Goal: Find specific page/section: Find specific page/section

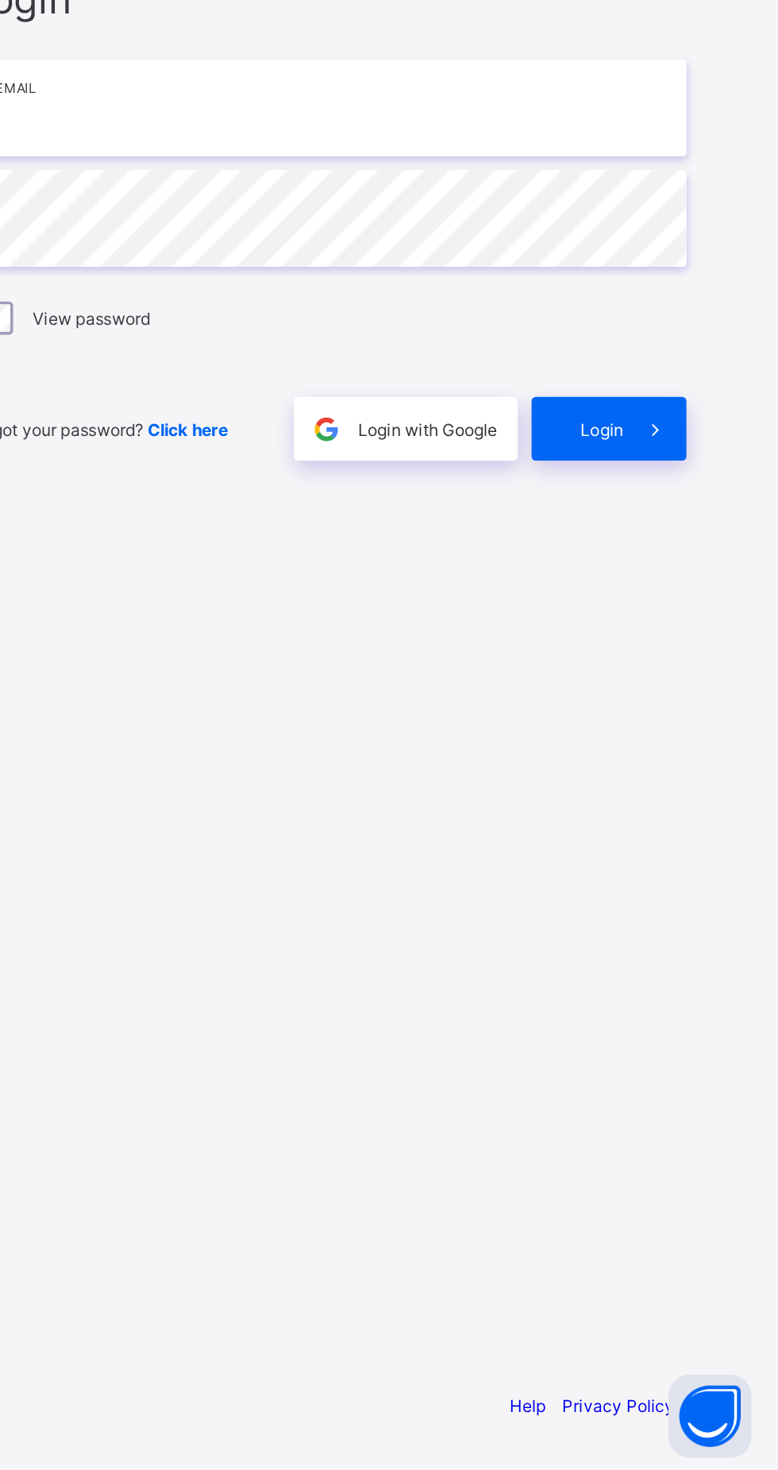
click at [400, 715] on input "email" at bounding box center [518, 687] width 413 height 56
type input "**********"
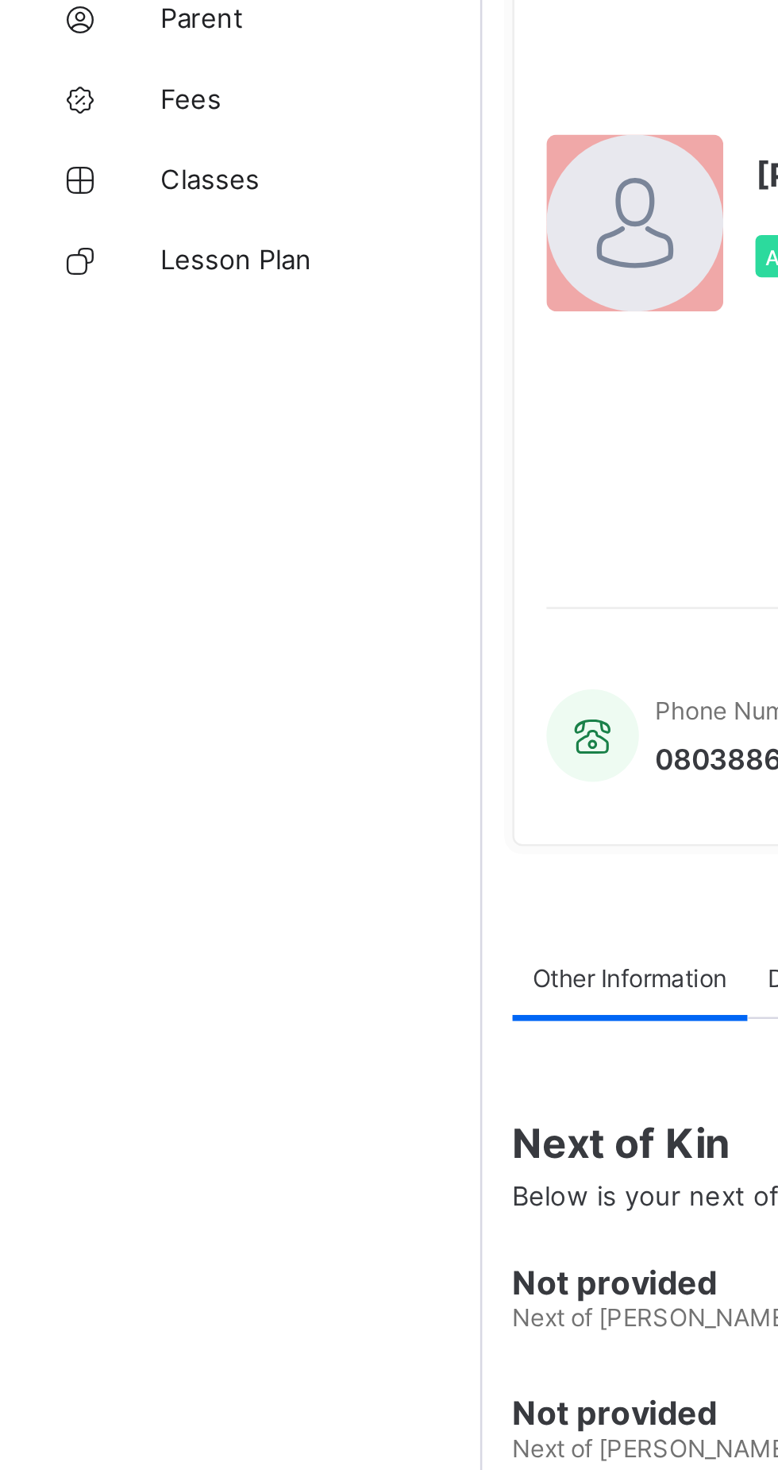
click at [87, 231] on link "Classes" at bounding box center [95, 223] width 191 height 32
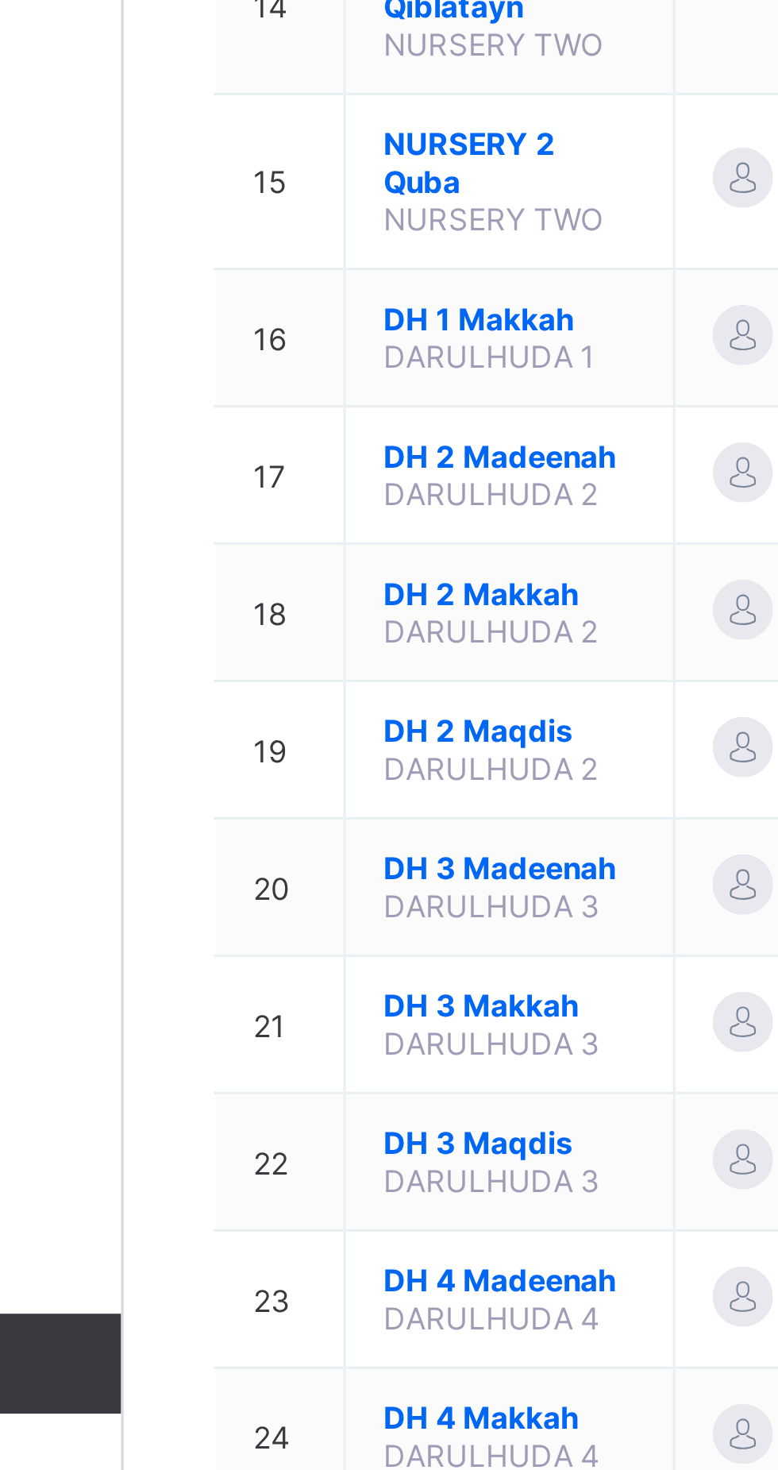
click at [293, 1037] on span "NURSERY 2 Quba" at bounding box center [313, 1025] width 80 height 24
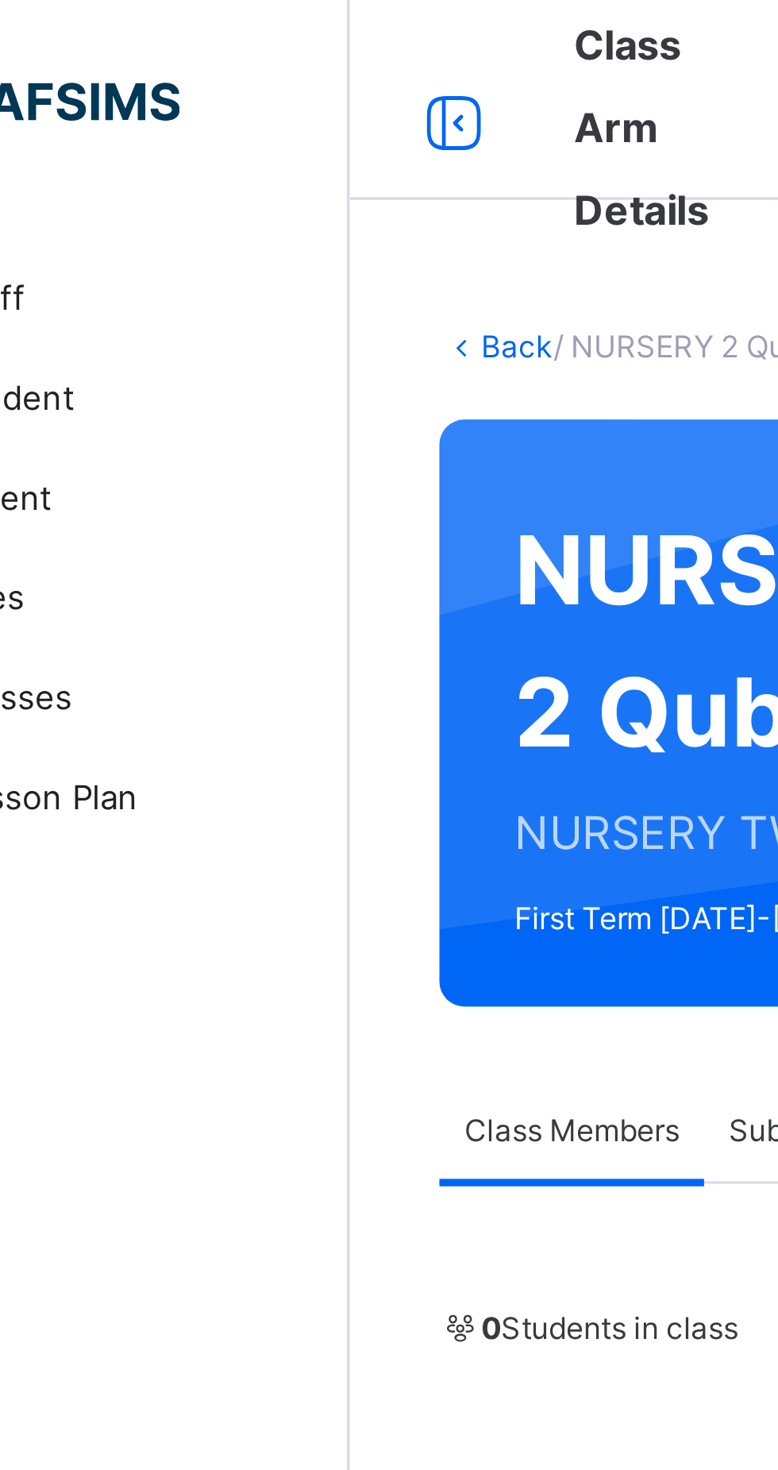
click at [229, 38] on icon at bounding box center [223, 39] width 27 height 29
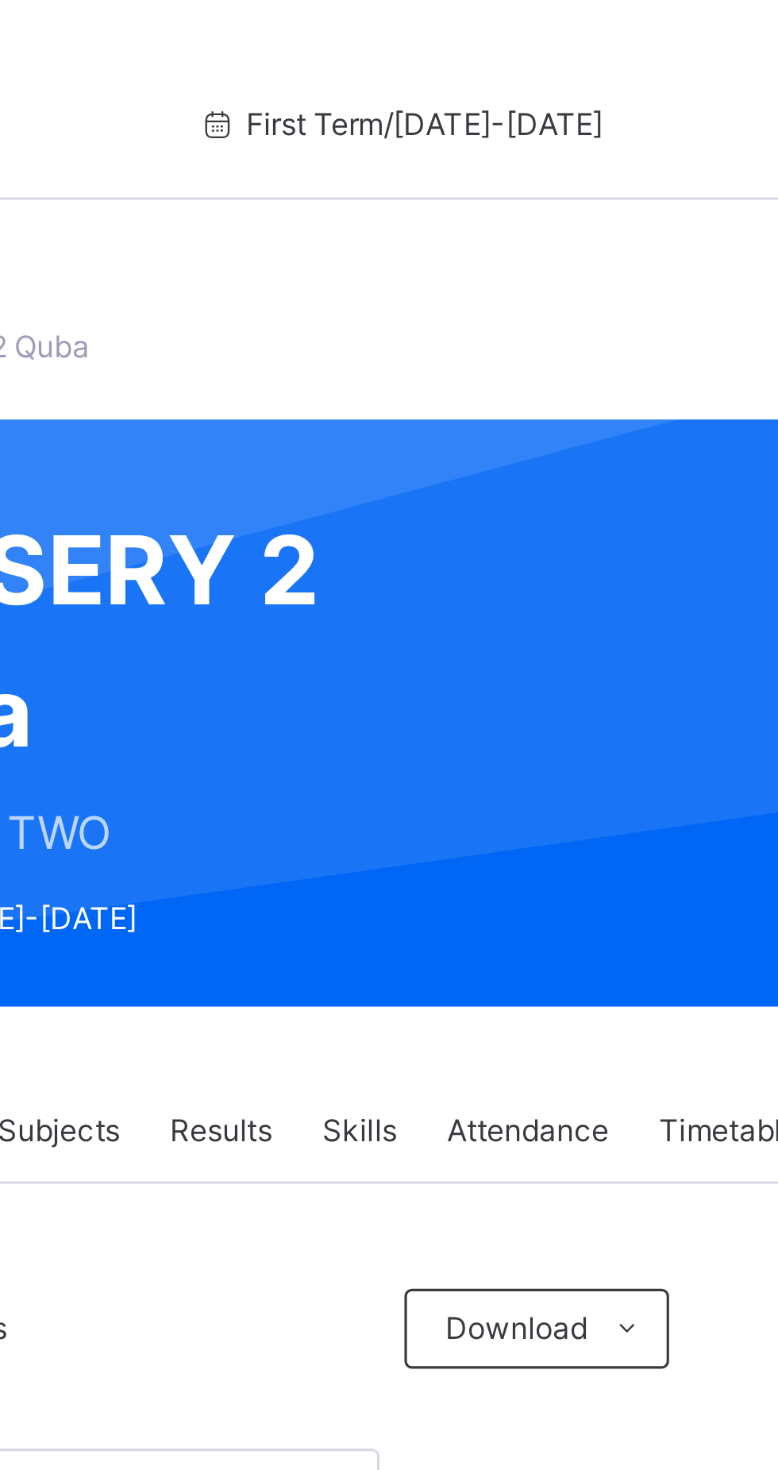
click at [289, 37] on span "First Term / [DATE]-[DATE]" at bounding box center [312, 40] width 129 height 14
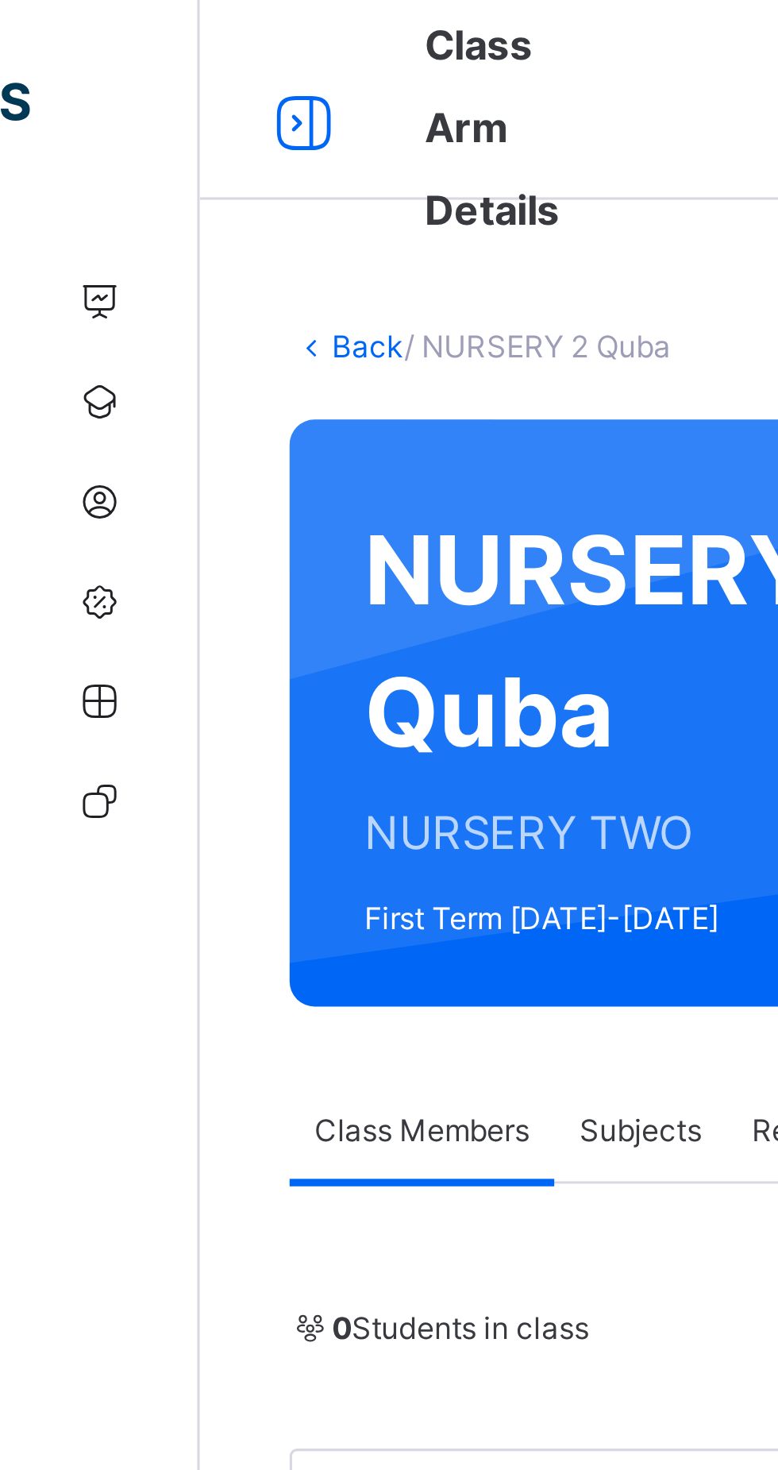
click at [117, 106] on link "Back" at bounding box center [117, 110] width 23 height 12
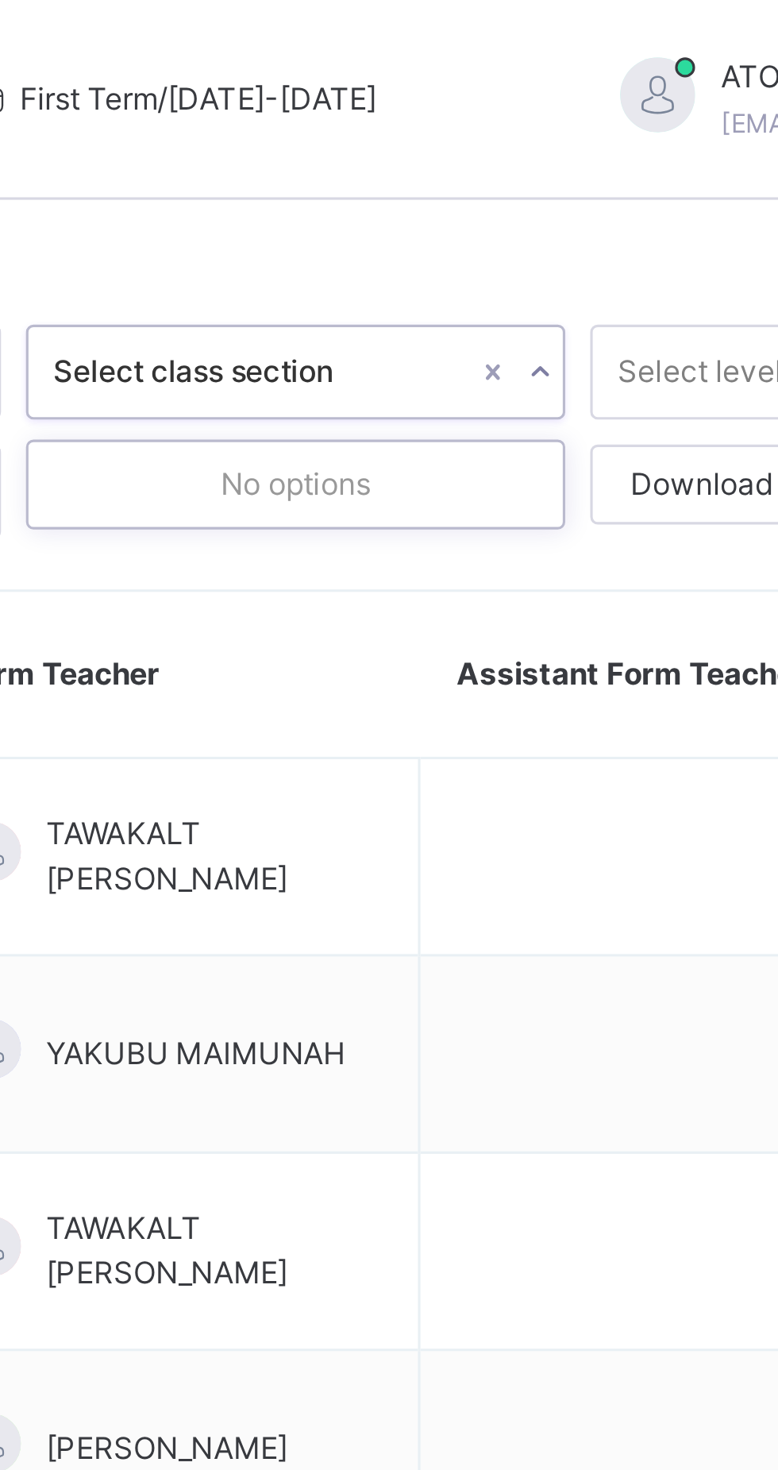
click at [554, 113] on div at bounding box center [561, 118] width 15 height 25
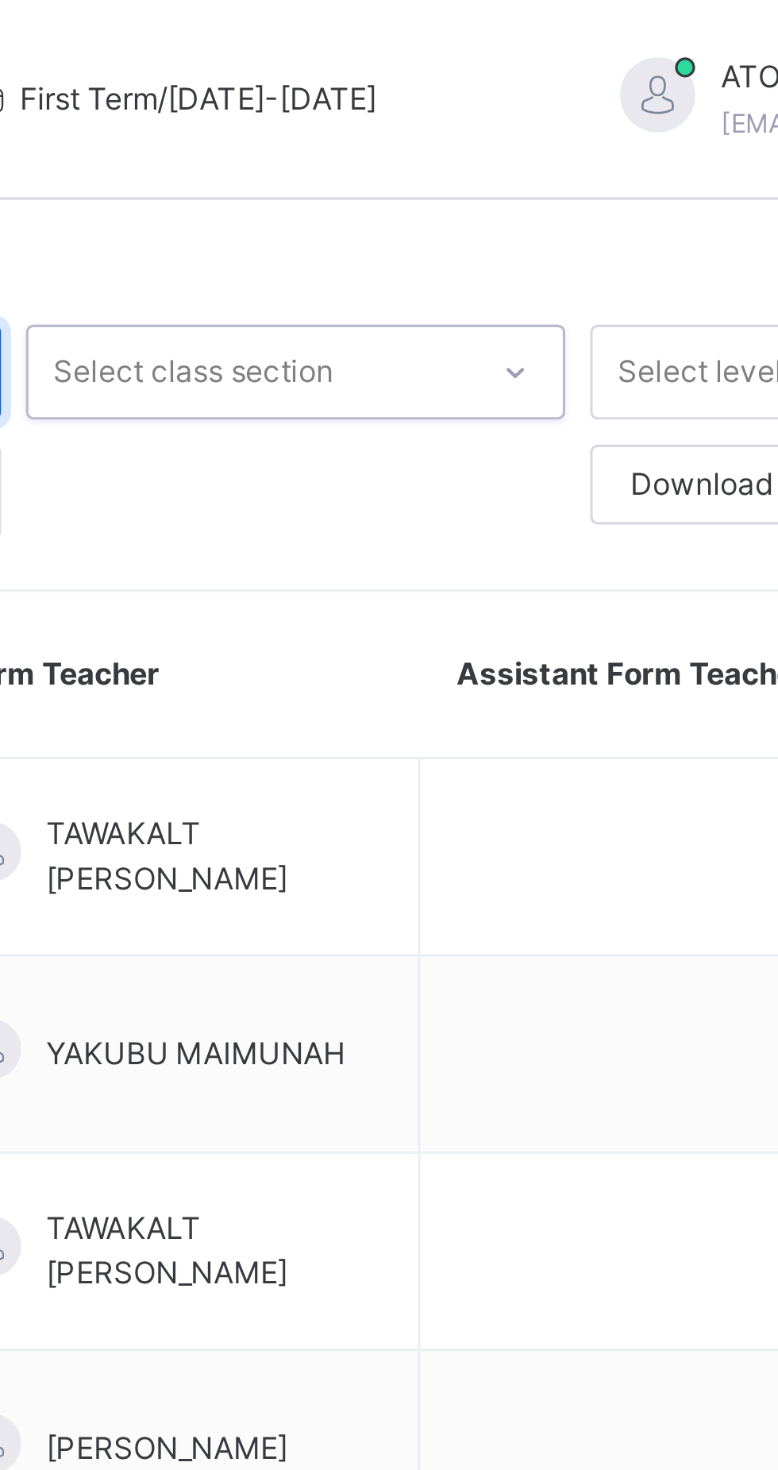
click at [273, 121] on input "text" at bounding box center [305, 118] width 172 height 30
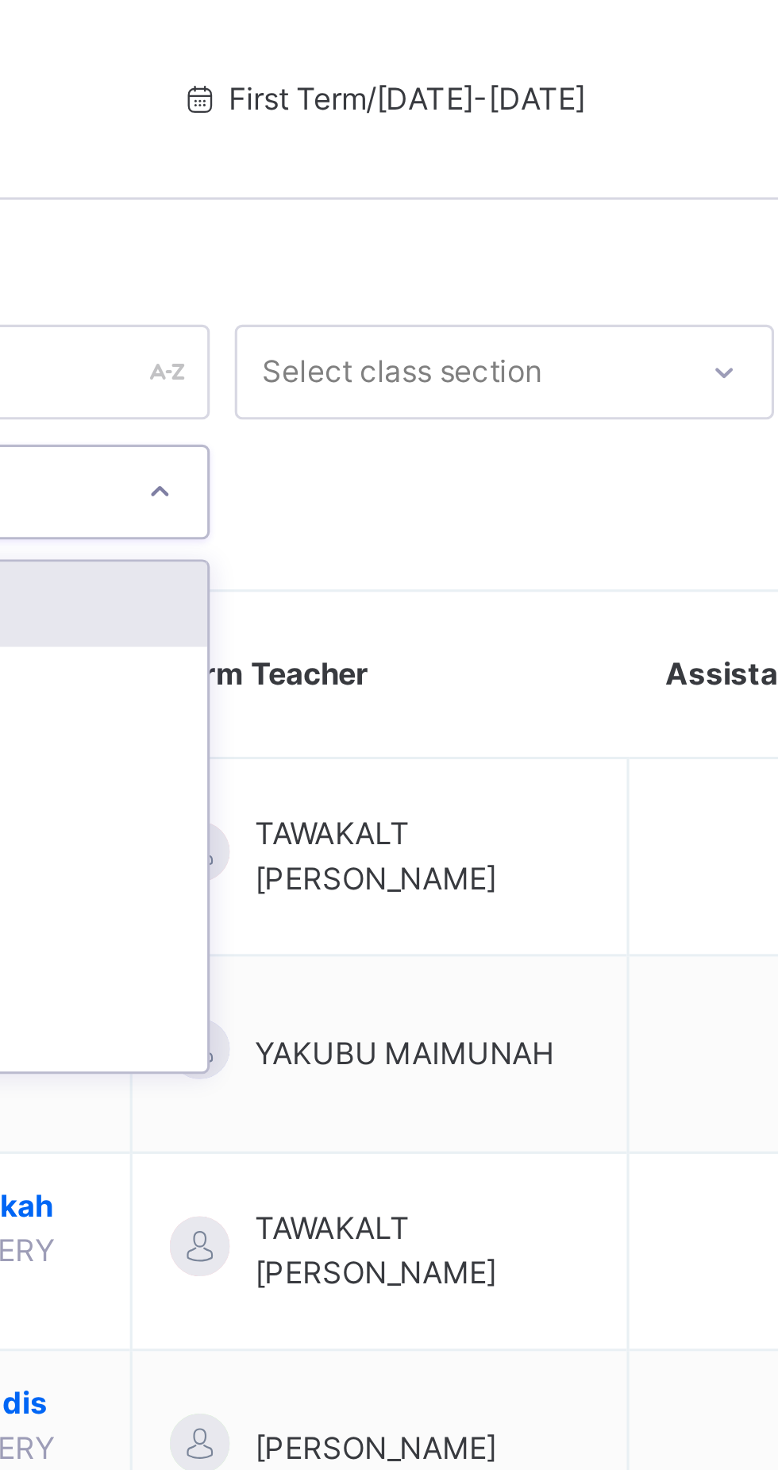
click at [390, 24] on div "First Term / [DATE]-[DATE]" at bounding box center [445, 32] width 237 height 64
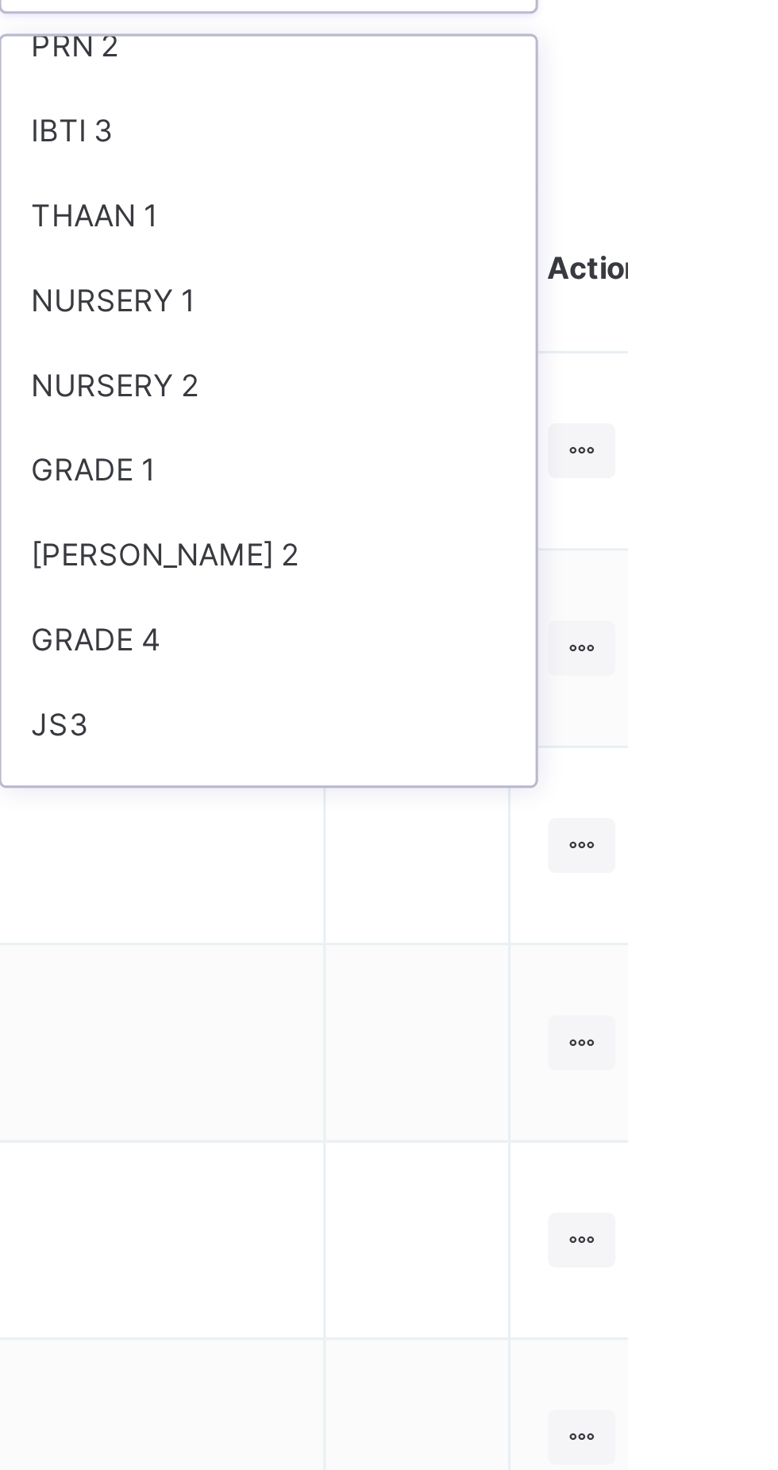
scroll to position [256, 0]
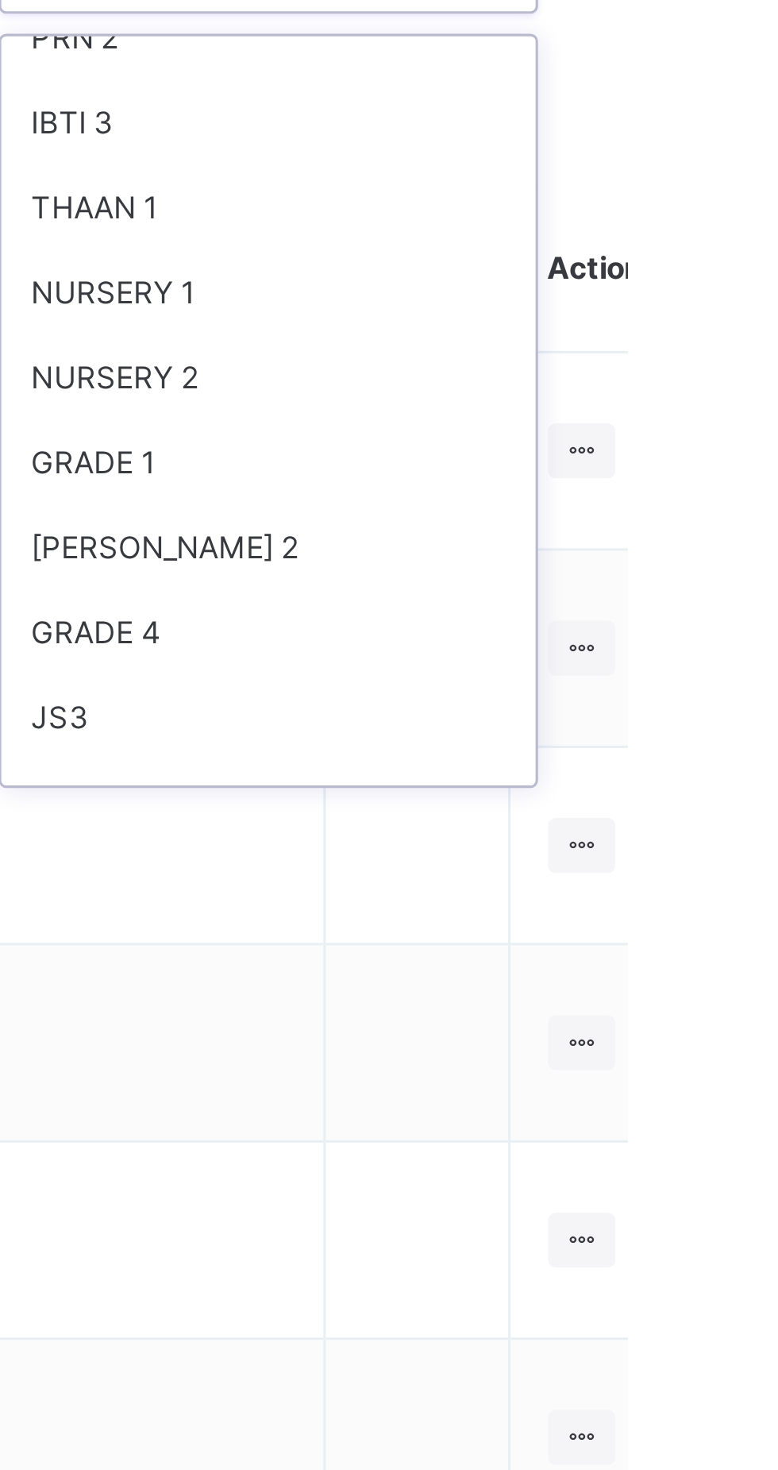
click at [621, 248] on div "NURSERY 2" at bounding box center [664, 249] width 170 height 27
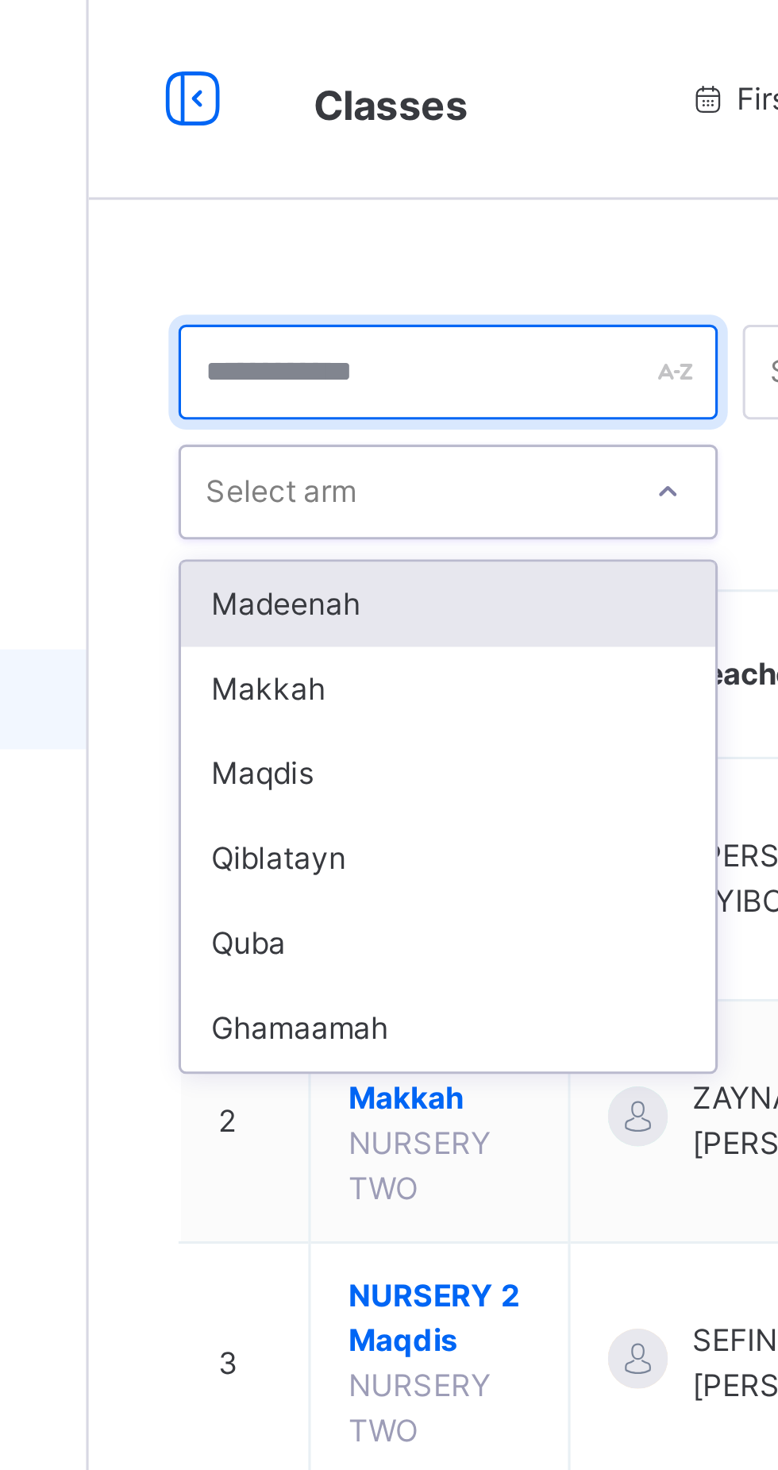
click at [369, 122] on input "text" at bounding box center [305, 118] width 172 height 30
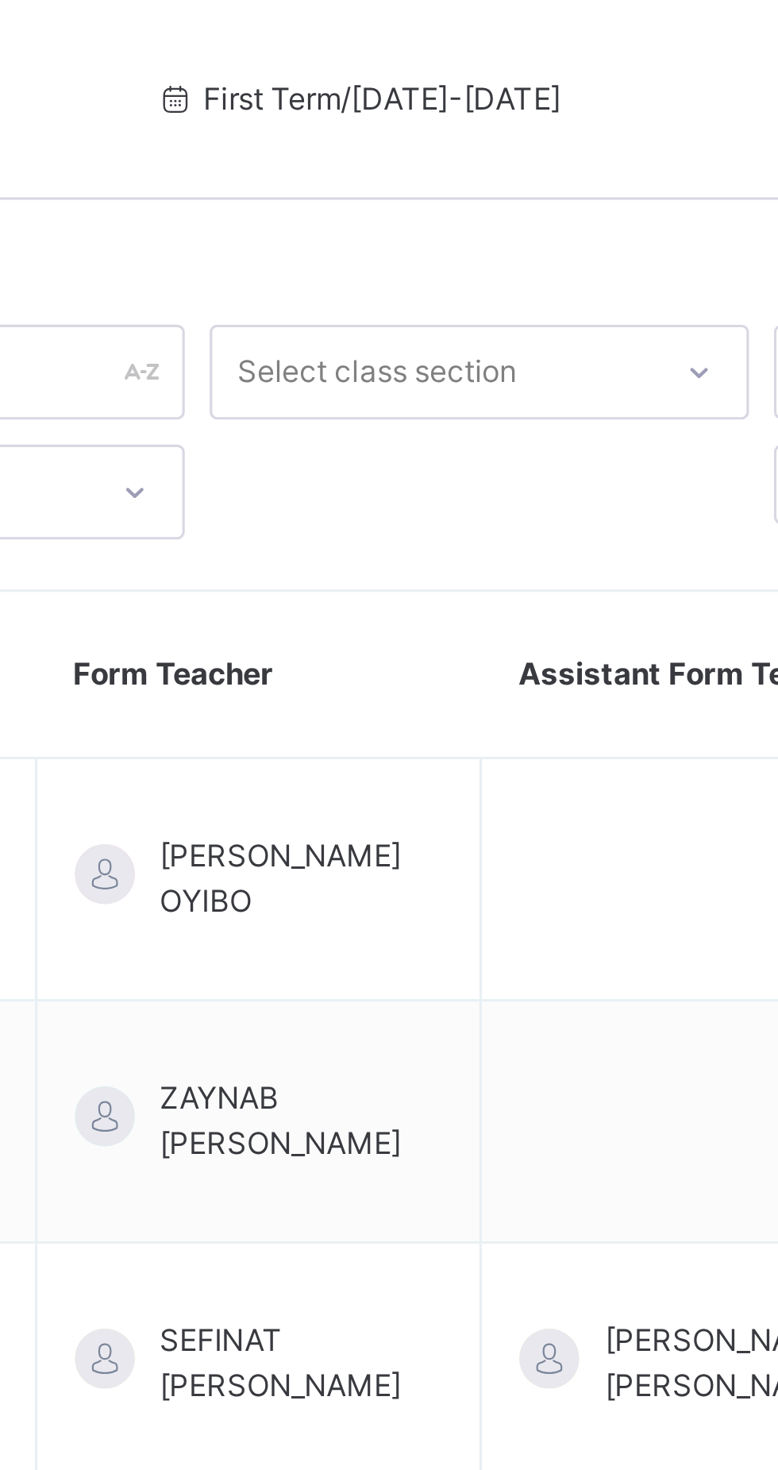
click at [402, 29] on span "First Term / [DATE]-[DATE]" at bounding box center [445, 32] width 129 height 14
click at [386, 19] on div "First Term / [DATE]-[DATE]" at bounding box center [445, 32] width 237 height 64
click at [477, 29] on span "First Term / [DATE]-[DATE]" at bounding box center [445, 32] width 129 height 14
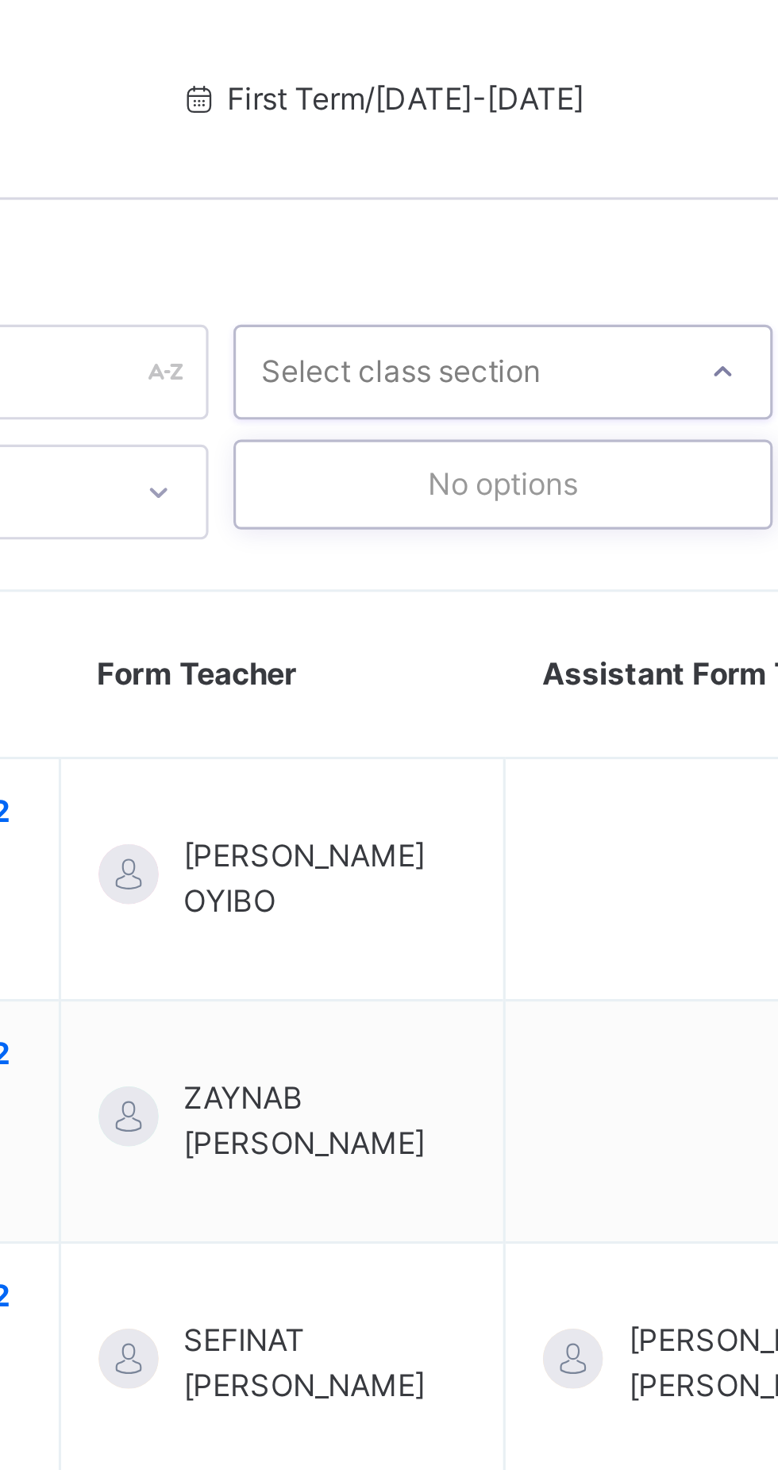
click at [422, 149] on div "No options" at bounding box center [485, 154] width 170 height 27
click at [437, 157] on div "No options" at bounding box center [485, 154] width 170 height 27
click at [434, 161] on div "No options" at bounding box center [485, 154] width 170 height 27
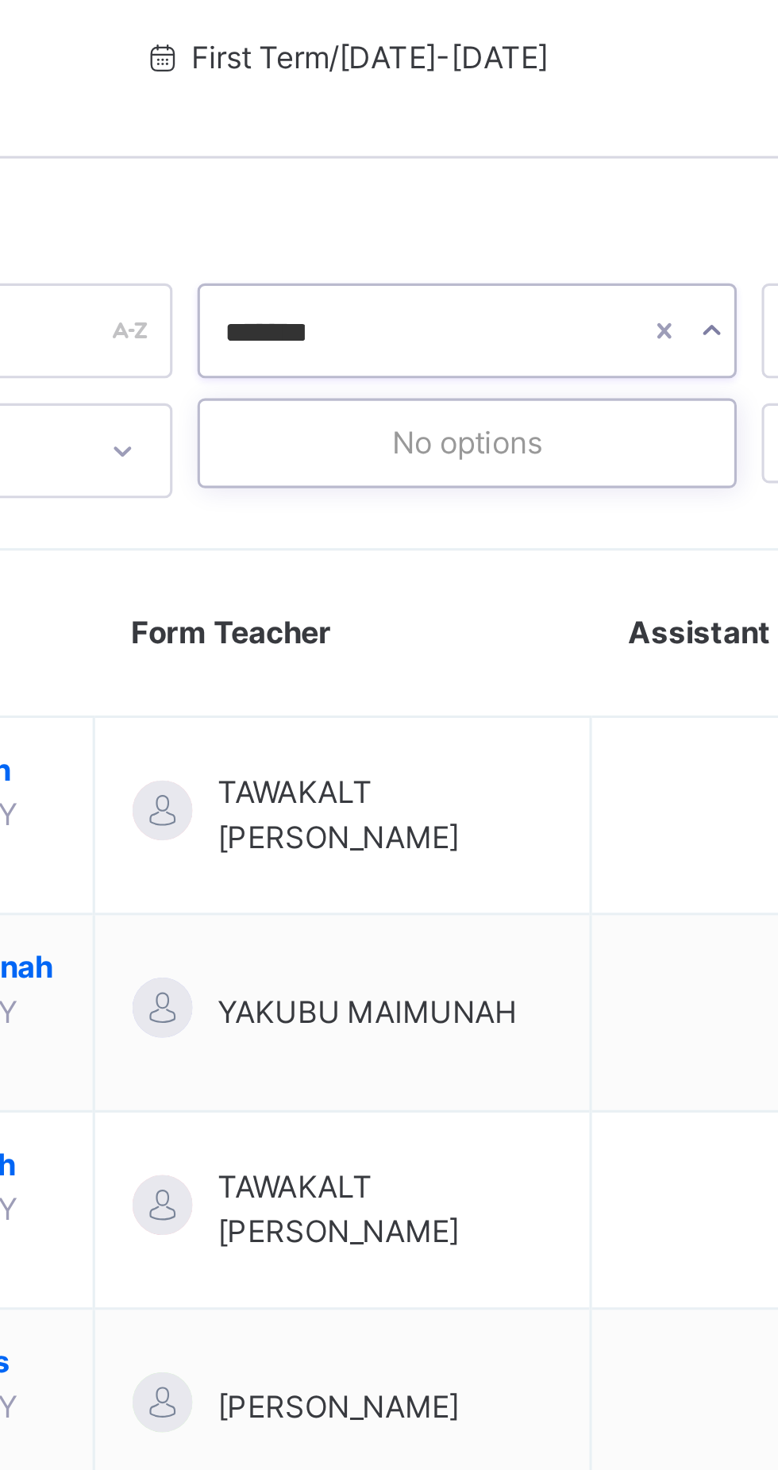
click at [516, 153] on div "No options" at bounding box center [485, 154] width 170 height 27
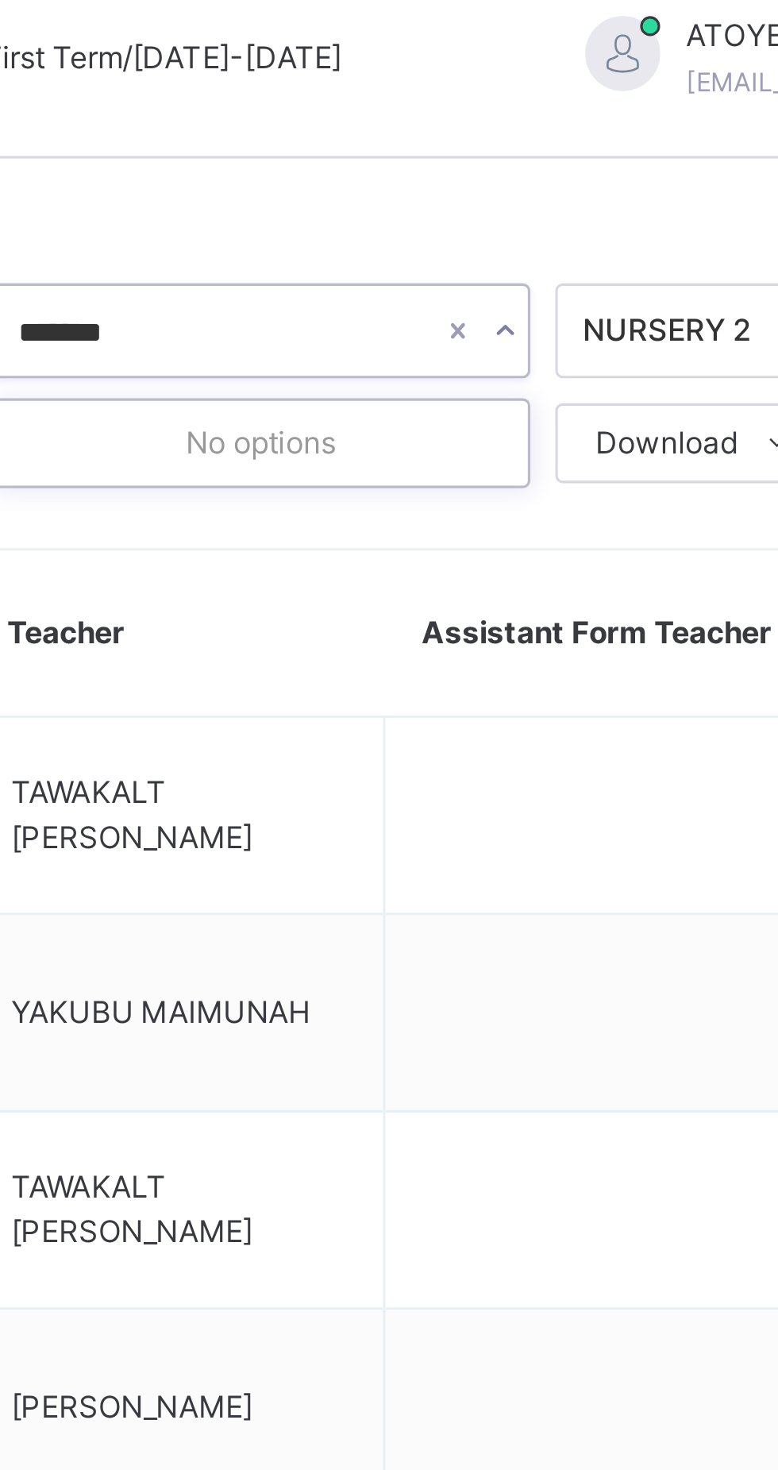
scroll to position [0, 0]
type input "*"
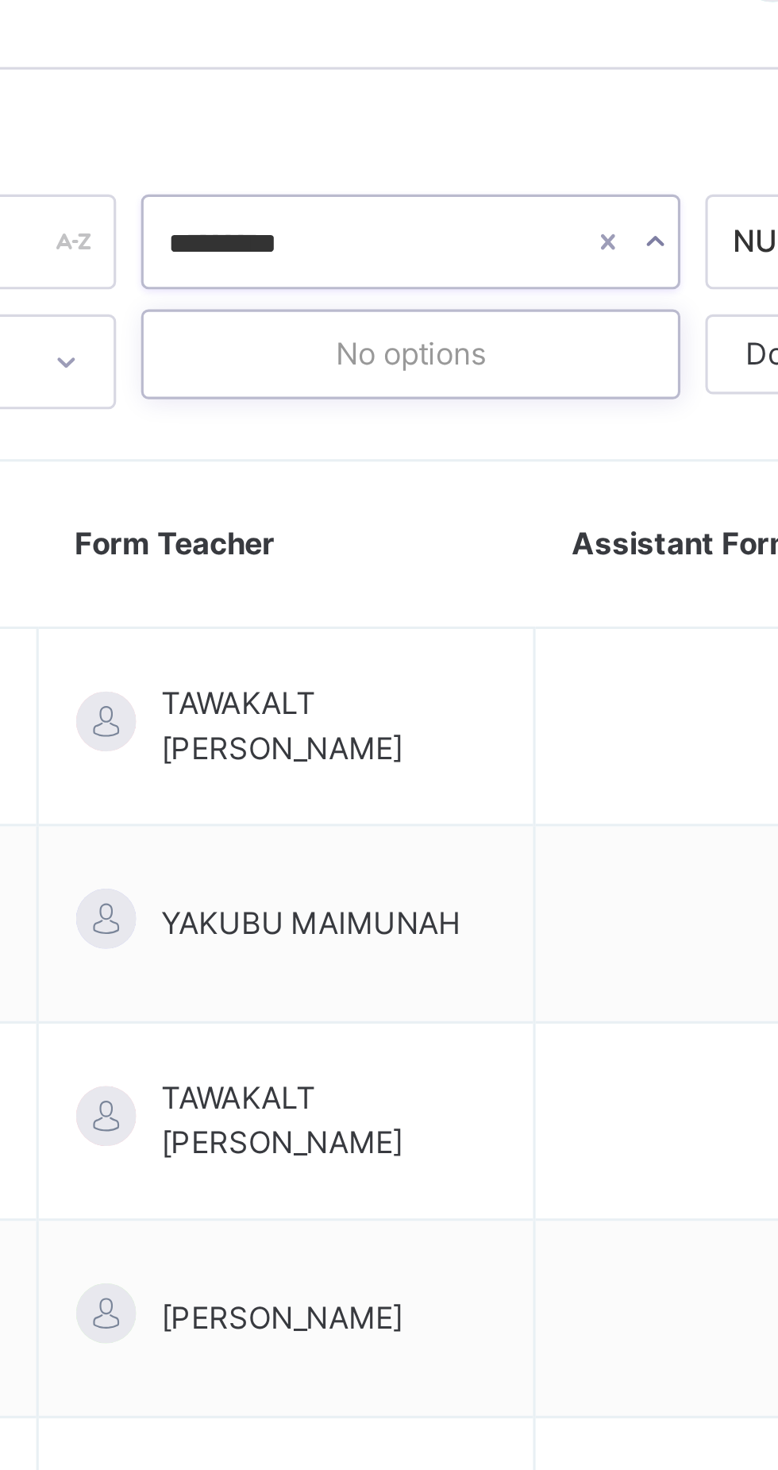
click at [462, 162] on div "No options" at bounding box center [485, 154] width 170 height 27
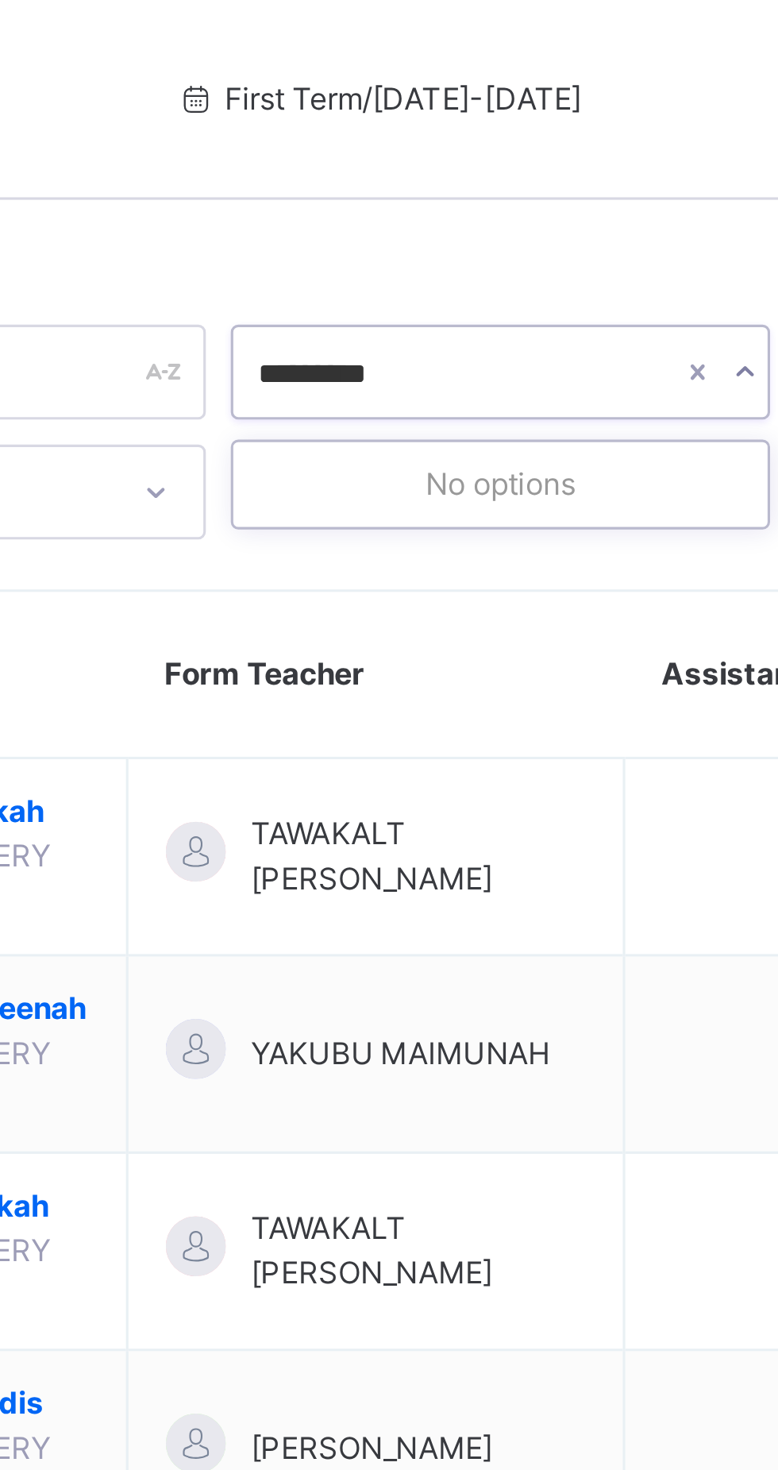
click at [446, 164] on div "No options" at bounding box center [485, 154] width 170 height 27
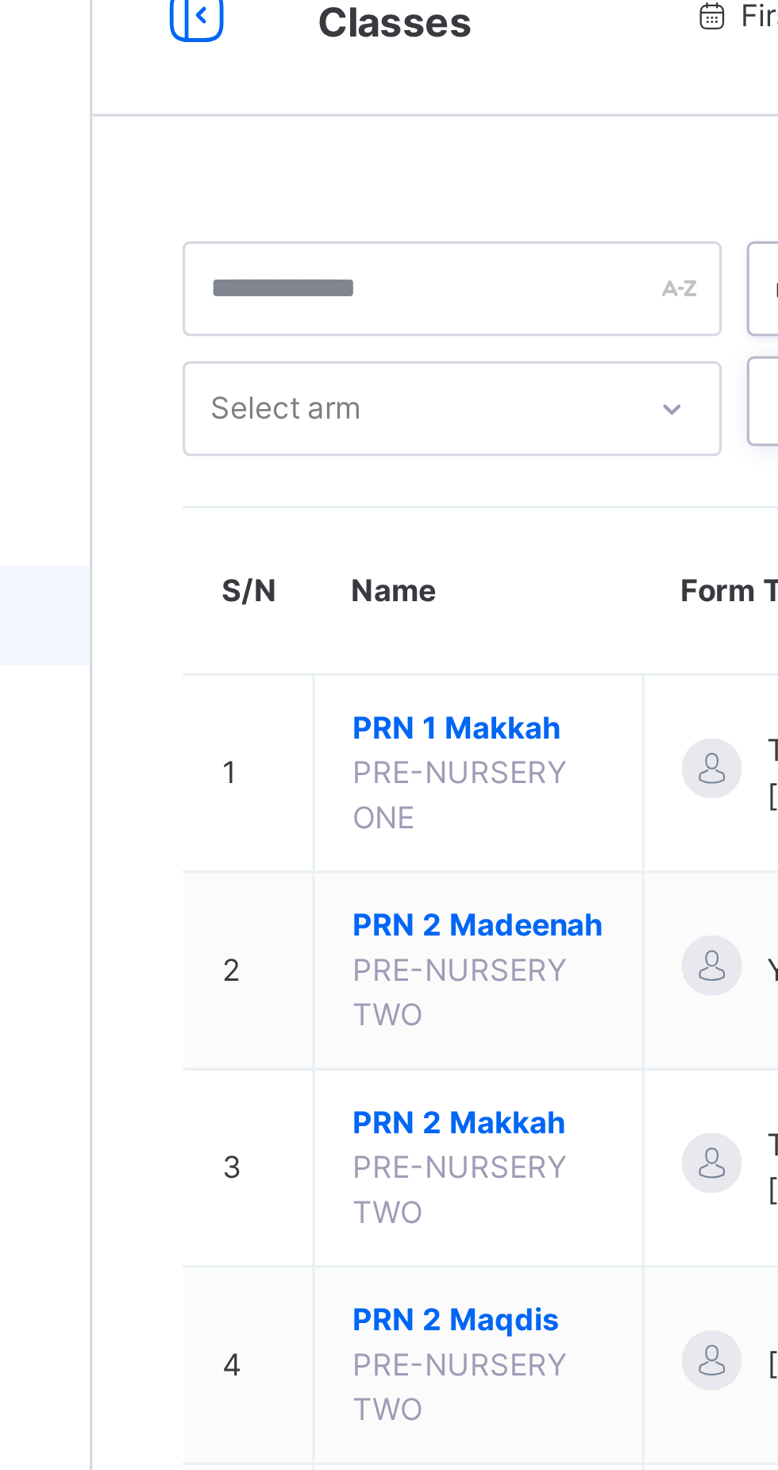
type input "*********"
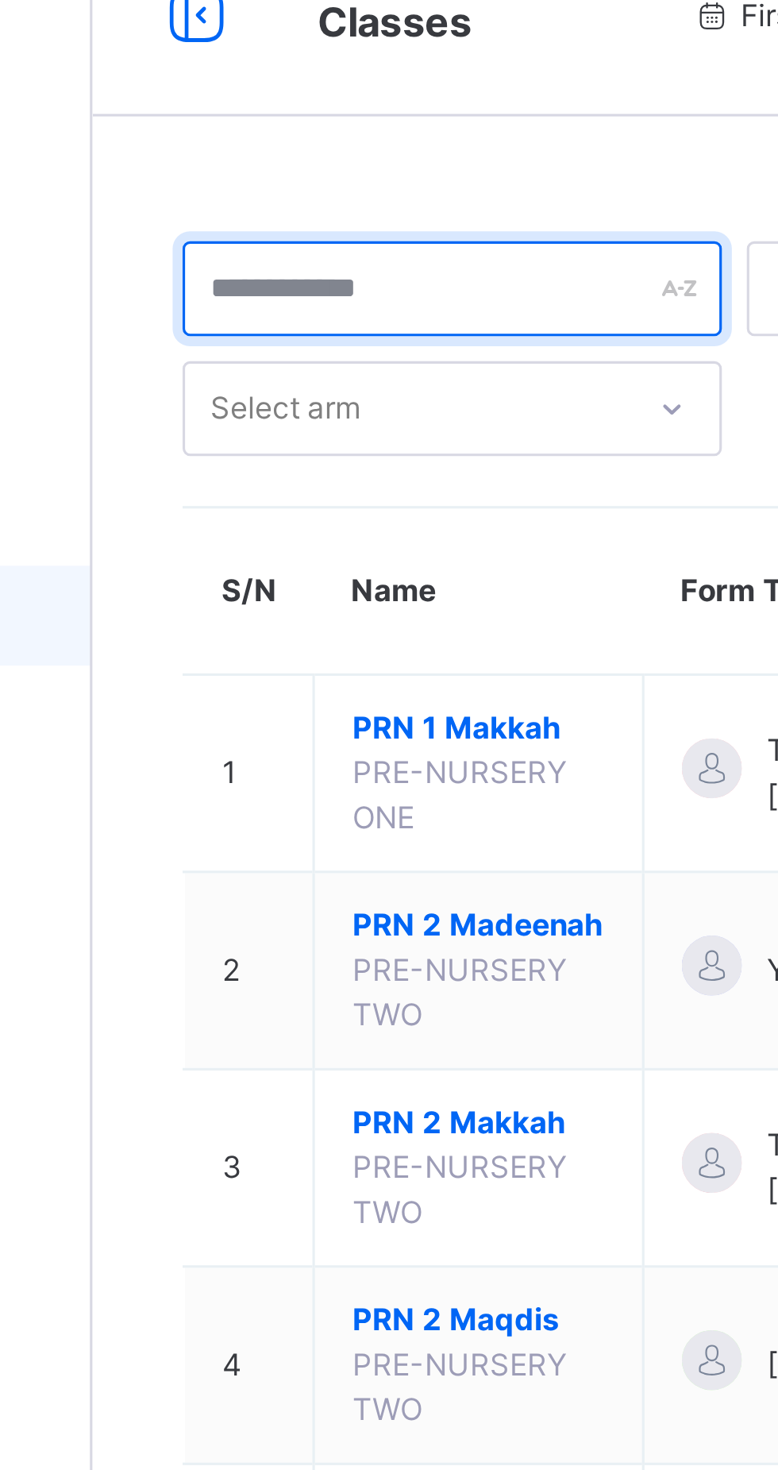
click at [288, 114] on input "text" at bounding box center [305, 118] width 172 height 30
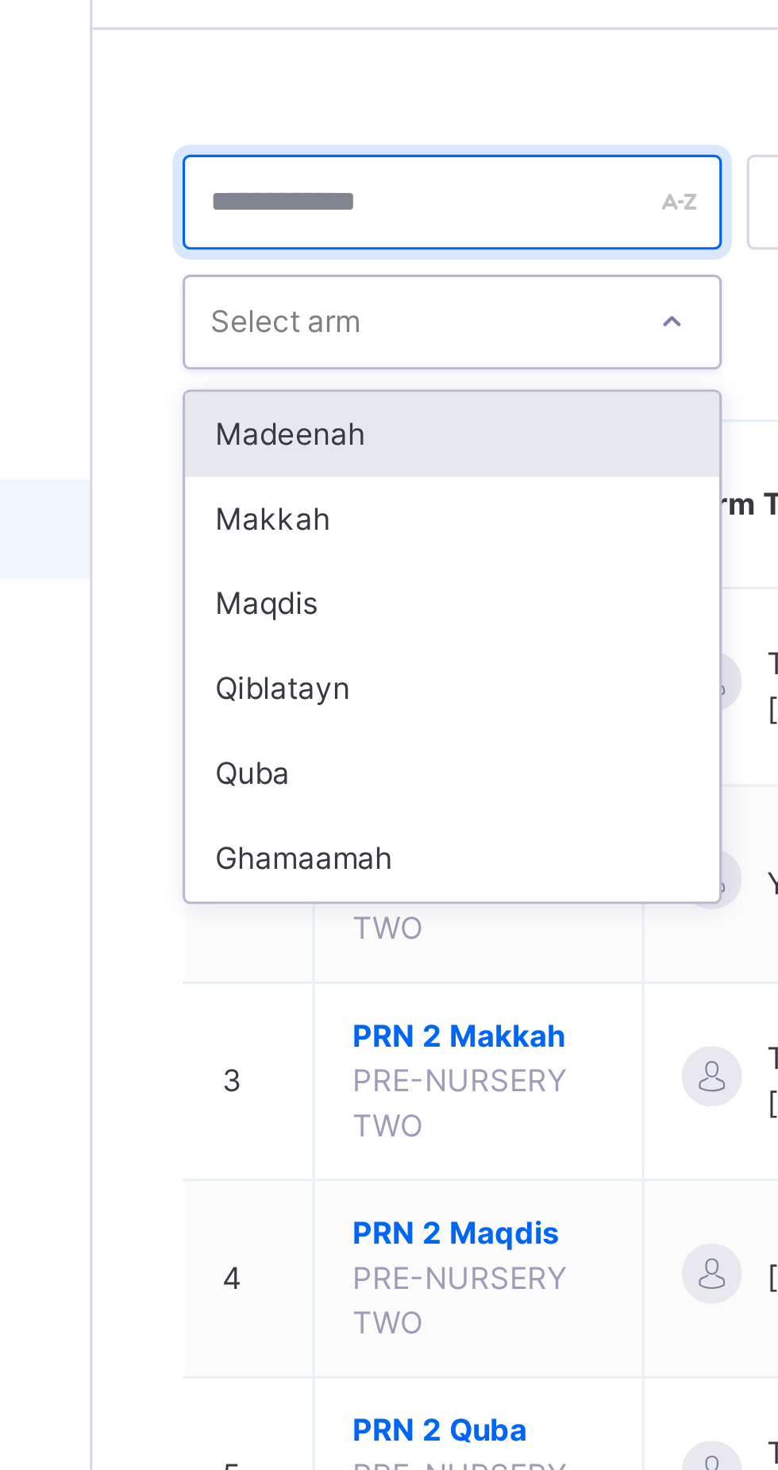
click at [284, 120] on input "text" at bounding box center [305, 118] width 172 height 30
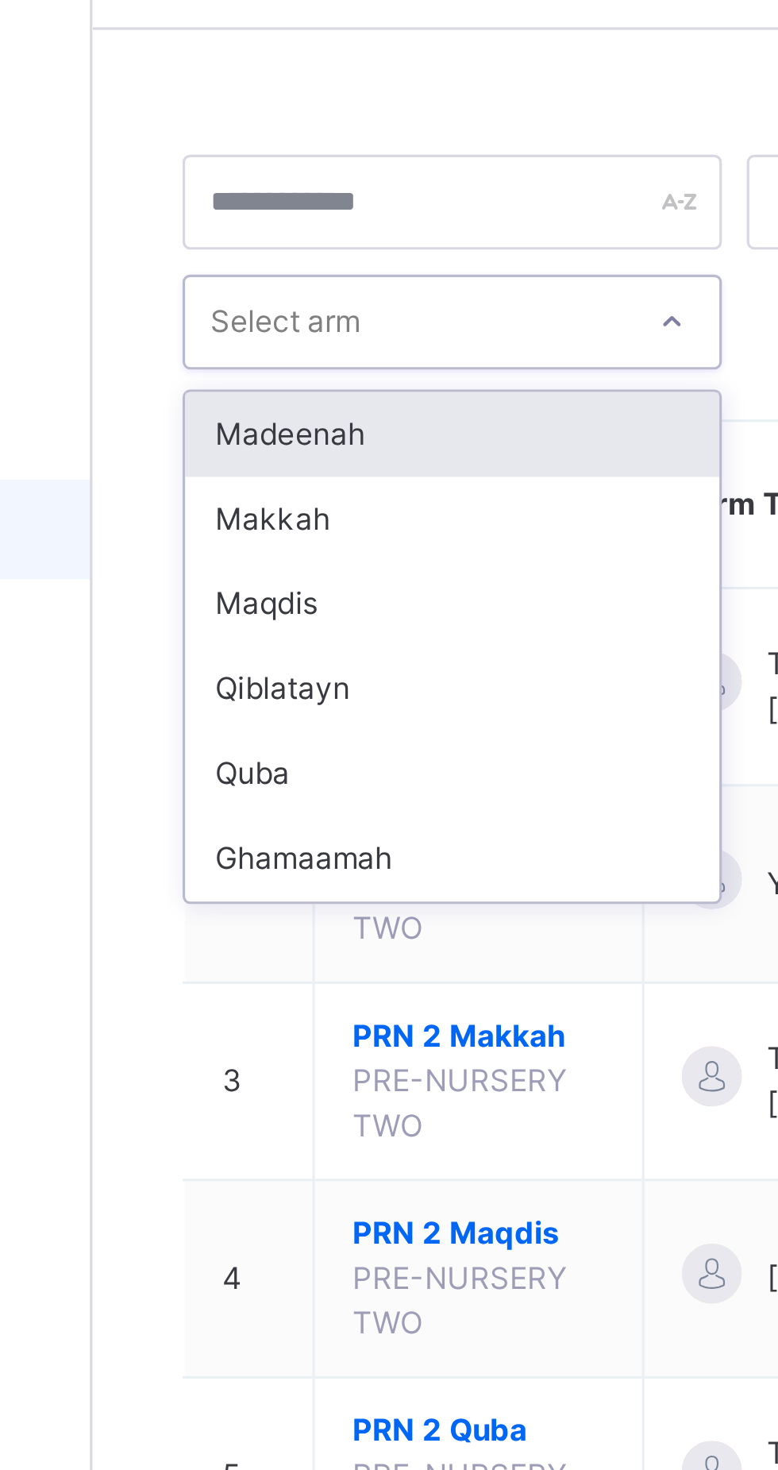
click at [377, 117] on div at bounding box center [305, 118] width 172 height 30
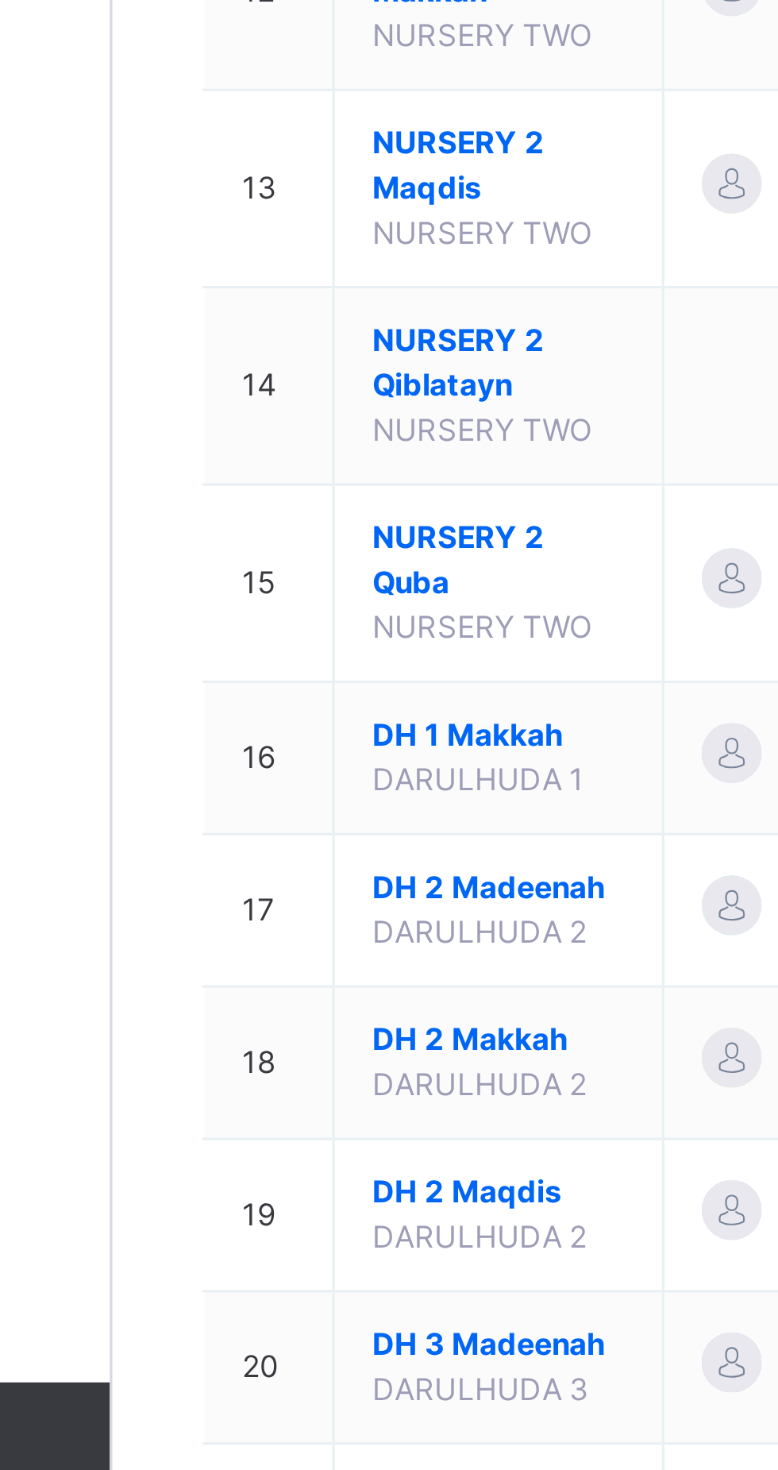
click at [304, 1144] on span "NURSERY 2 Quba" at bounding box center [313, 1129] width 80 height 29
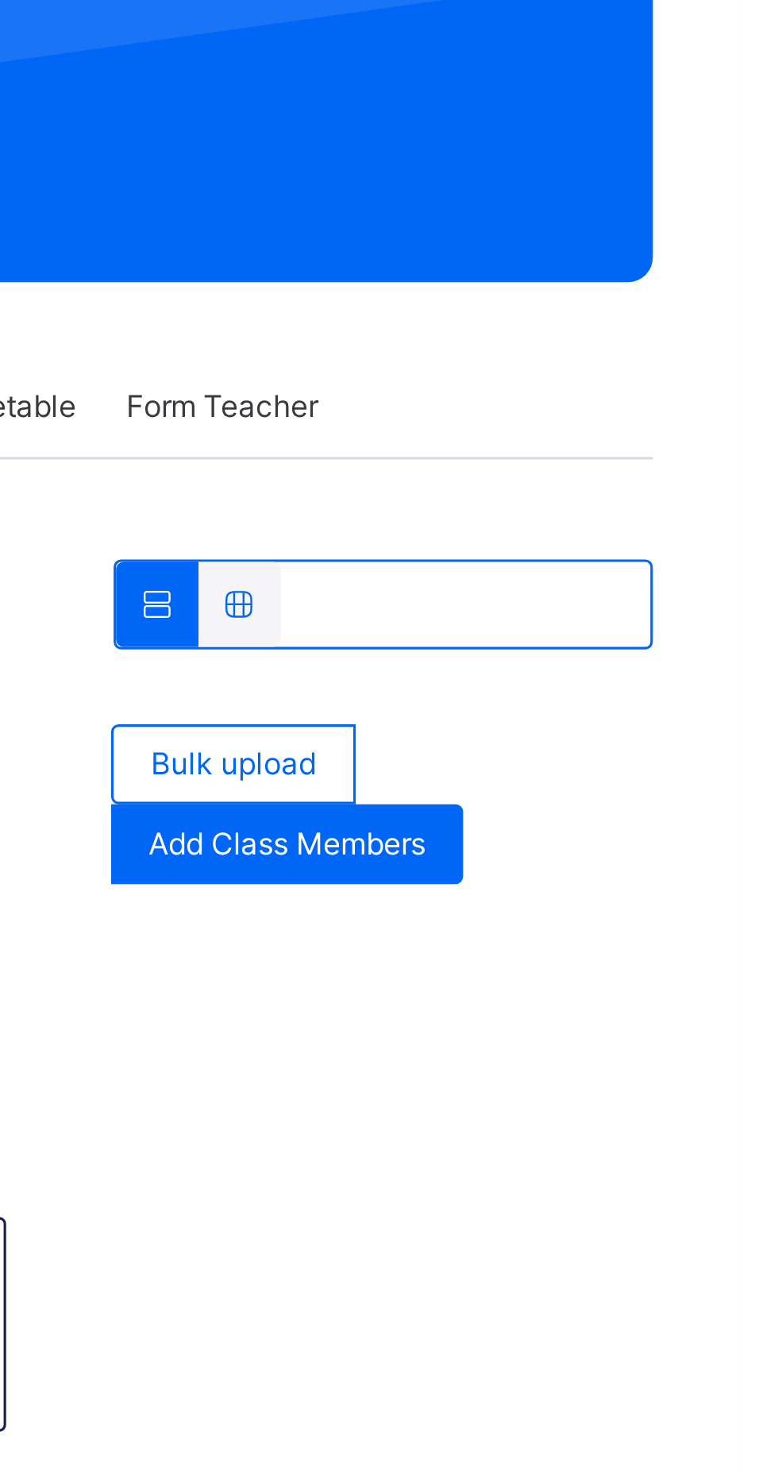
click at [591, 421] on icon at bounding box center [592, 422] width 14 height 12
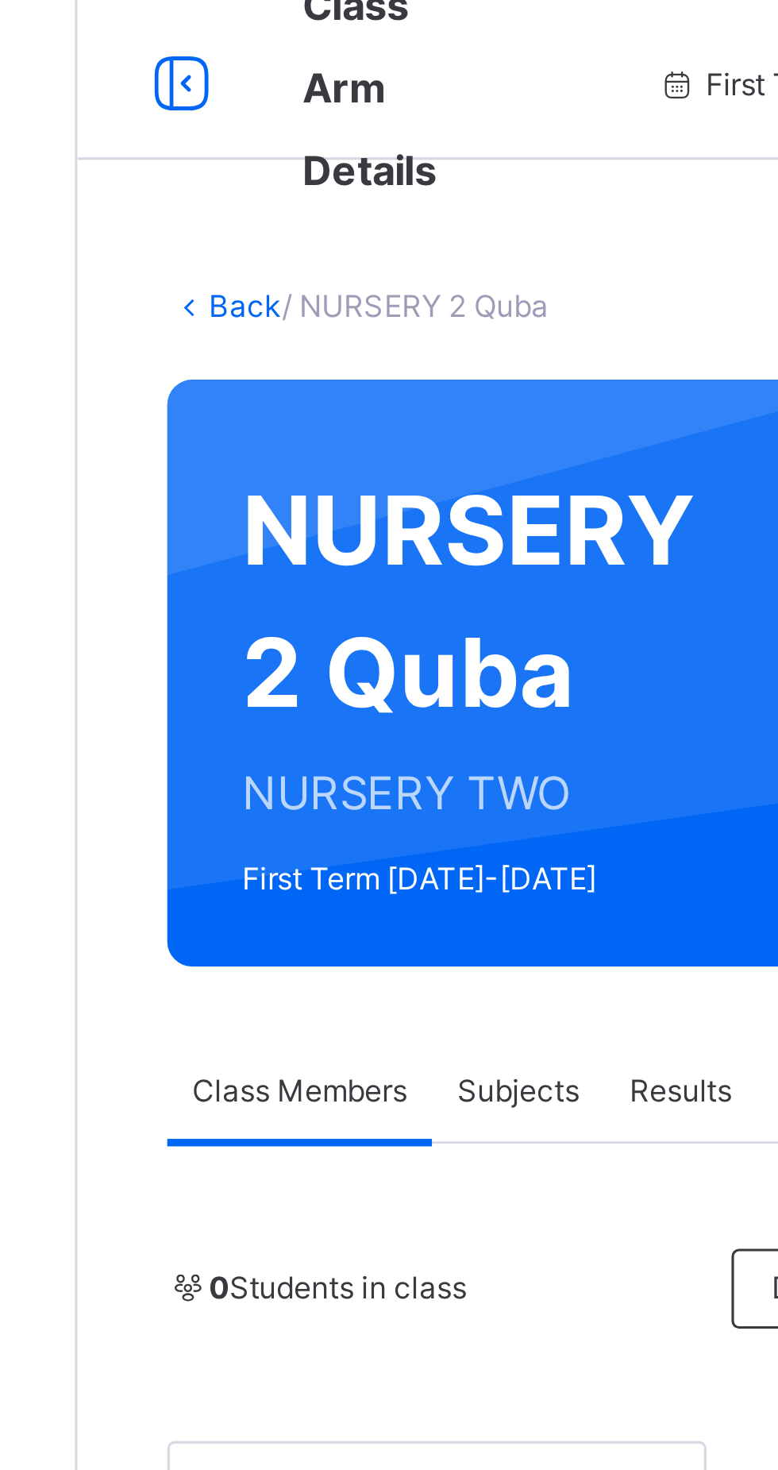
click at [213, 46] on icon at bounding box center [223, 39] width 27 height 29
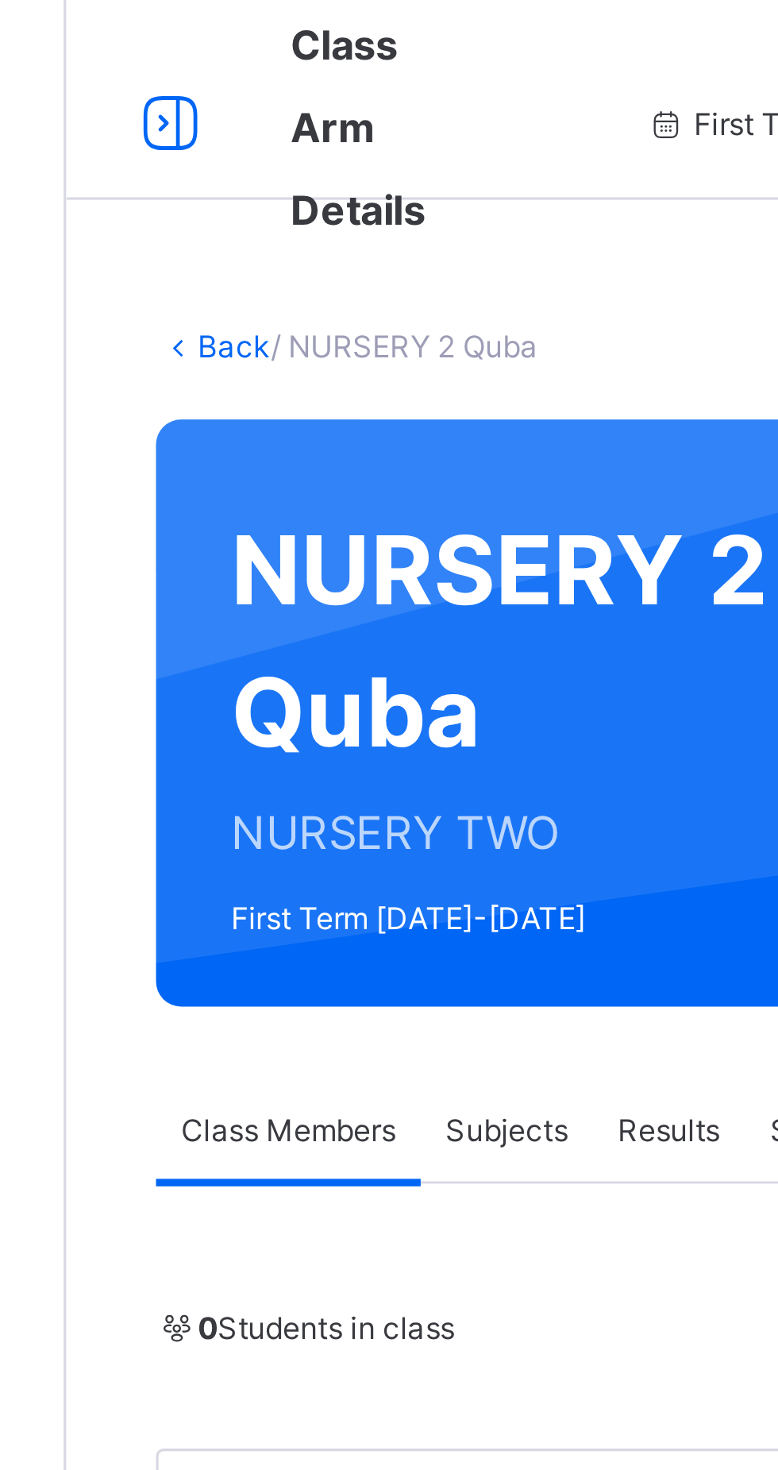
click at [143, 42] on span "Class Arm Details" at bounding box center [156, 40] width 43 height 68
click at [199, 288] on div "NURSERY 2 Quba NURSERY TWO First Term [DATE]-[DATE]" at bounding box center [421, 226] width 658 height 187
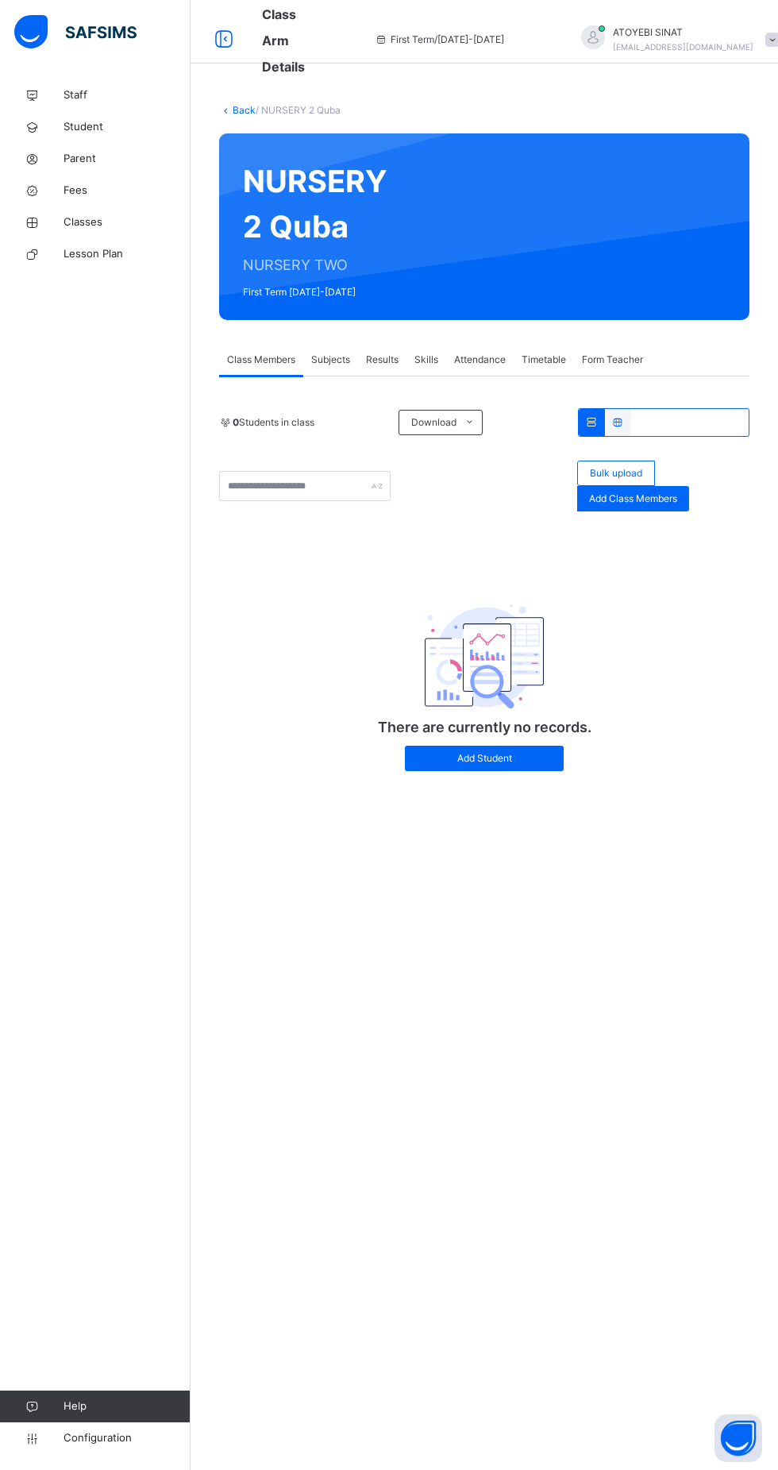
click at [81, 126] on span "Student" at bounding box center [127, 127] width 127 height 16
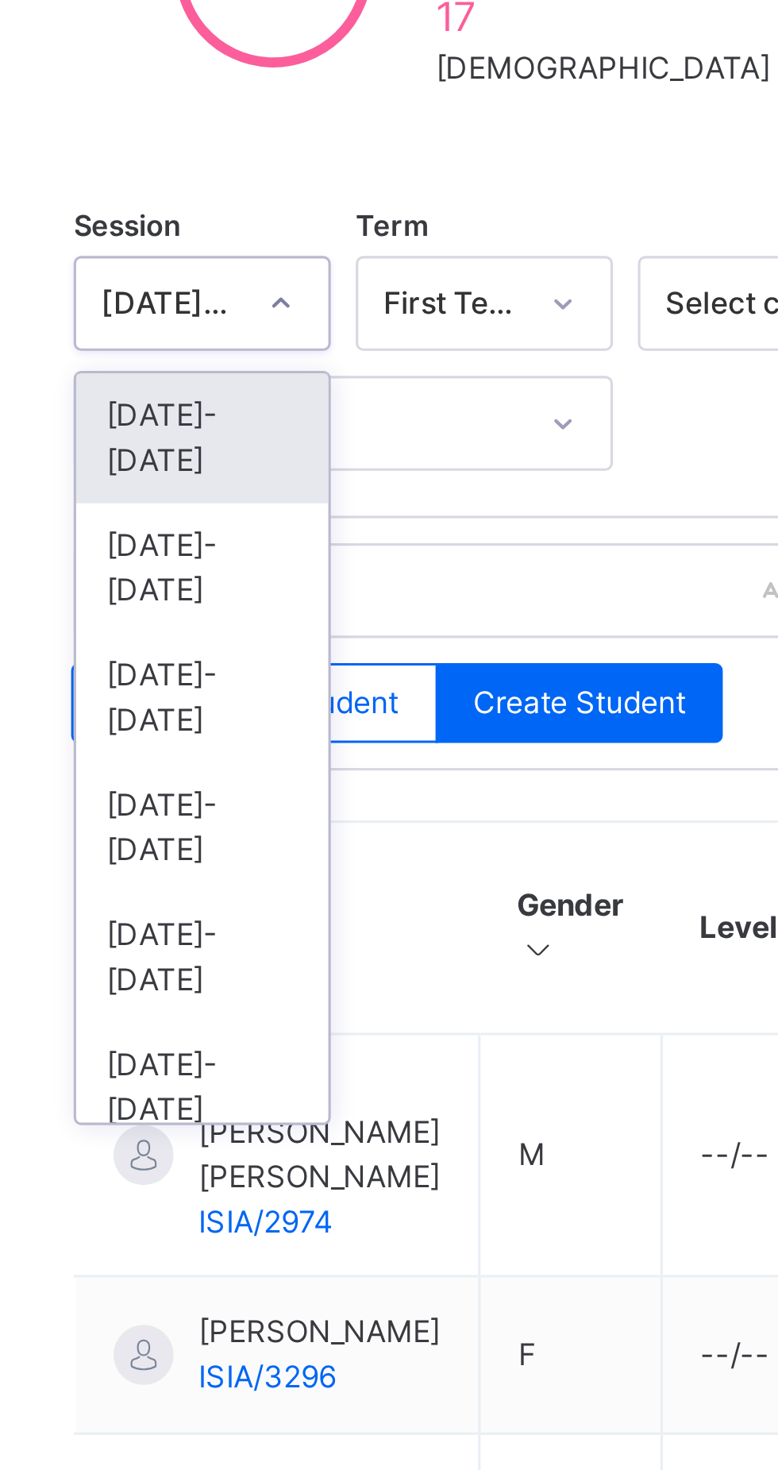
click at [249, 527] on div "2024-2025" at bounding box center [260, 547] width 80 height 41
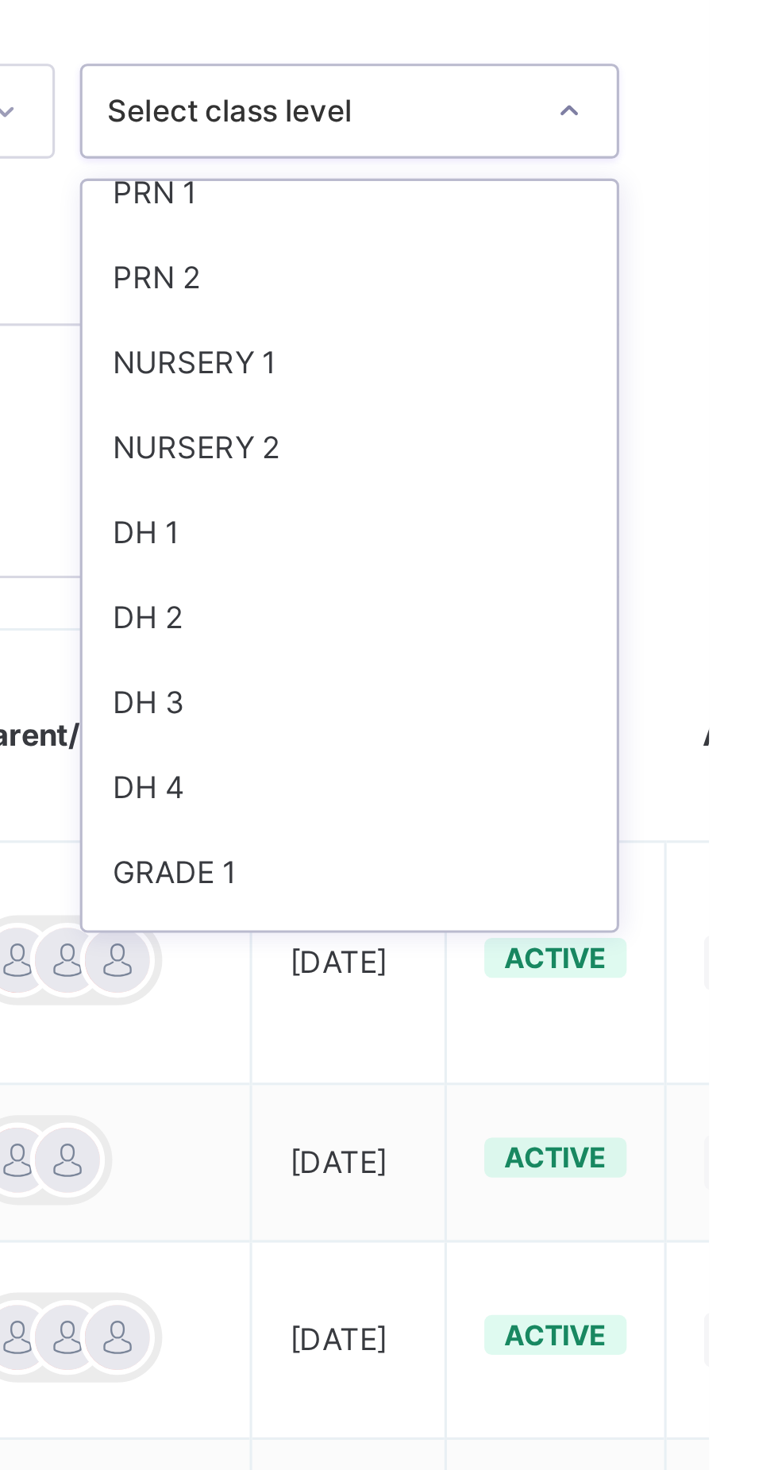
scroll to position [36, 0]
click at [614, 570] on div "NURSERY 2" at bounding box center [664, 571] width 170 height 27
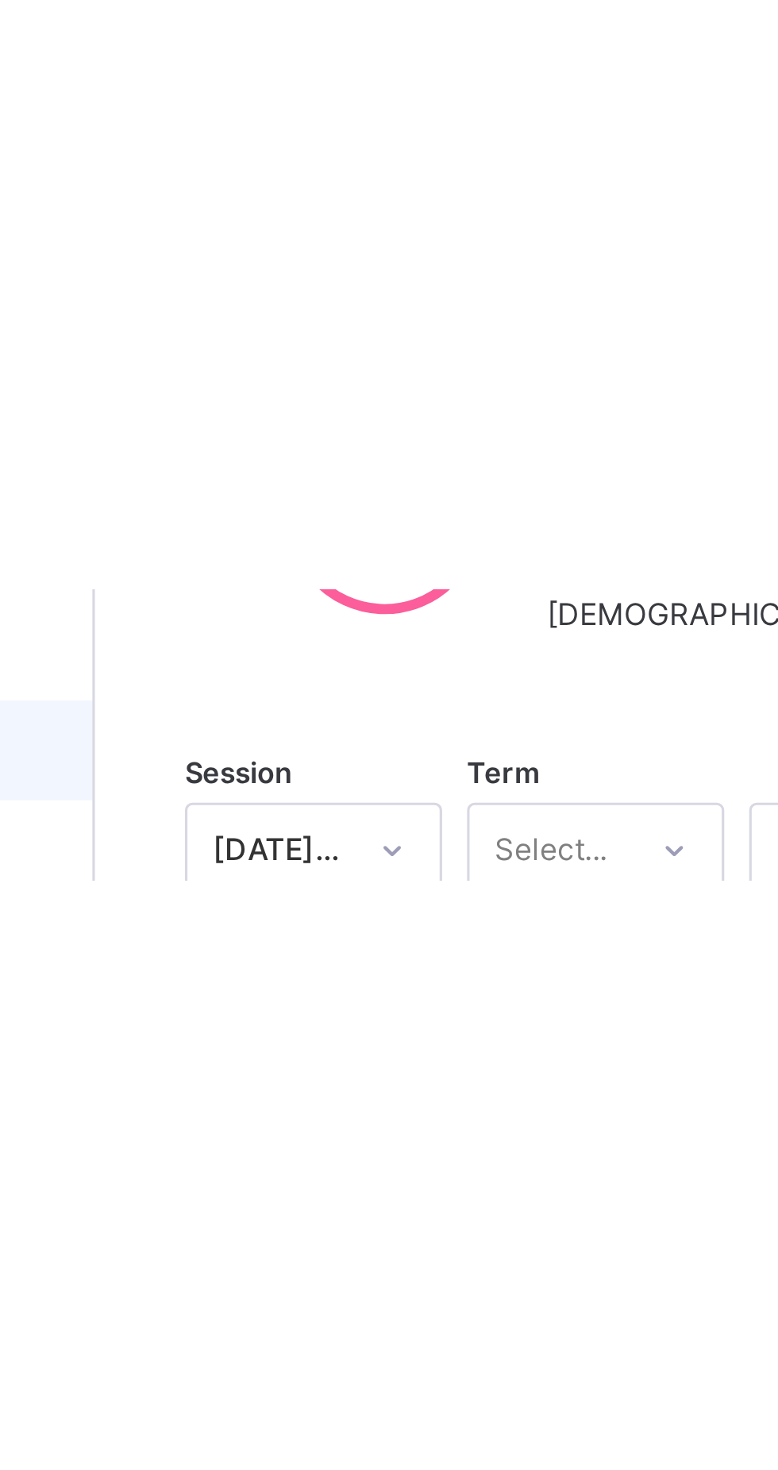
scroll to position [0, 0]
